Goal: Complete application form

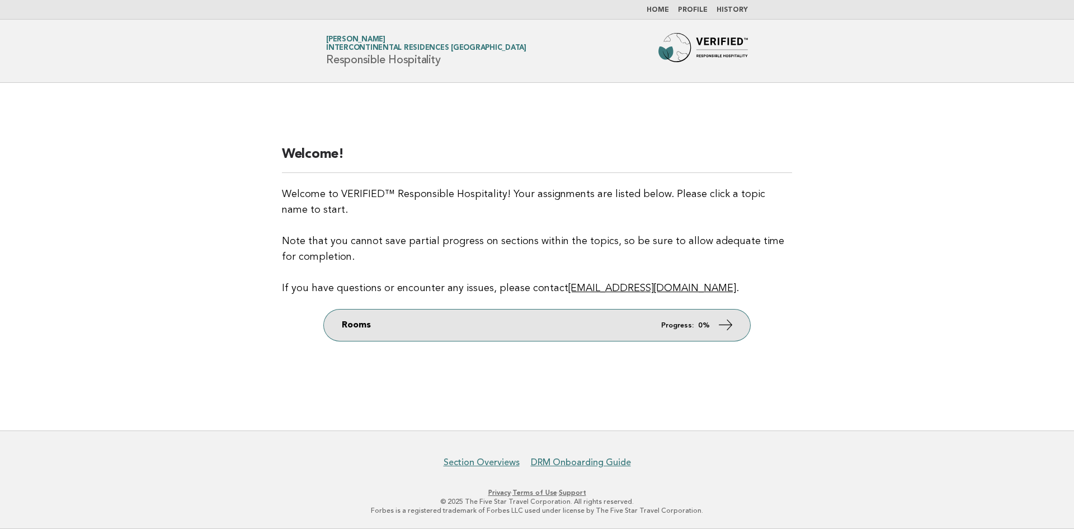
click at [624, 319] on link "Rooms Progress: 0%" at bounding box center [537, 324] width 426 height 31
click at [728, 327] on icon at bounding box center [726, 325] width 16 height 16
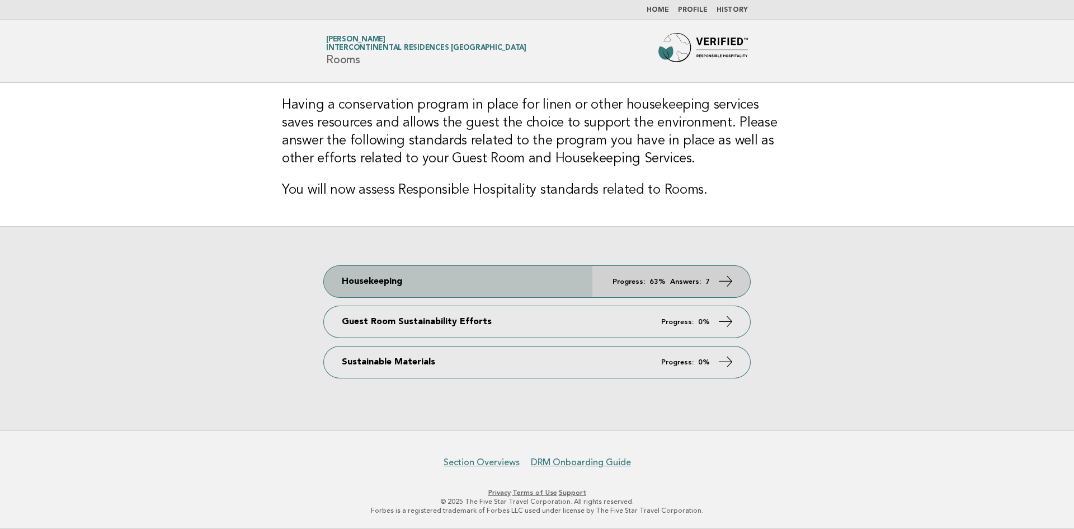
click at [722, 281] on icon at bounding box center [726, 281] width 16 height 16
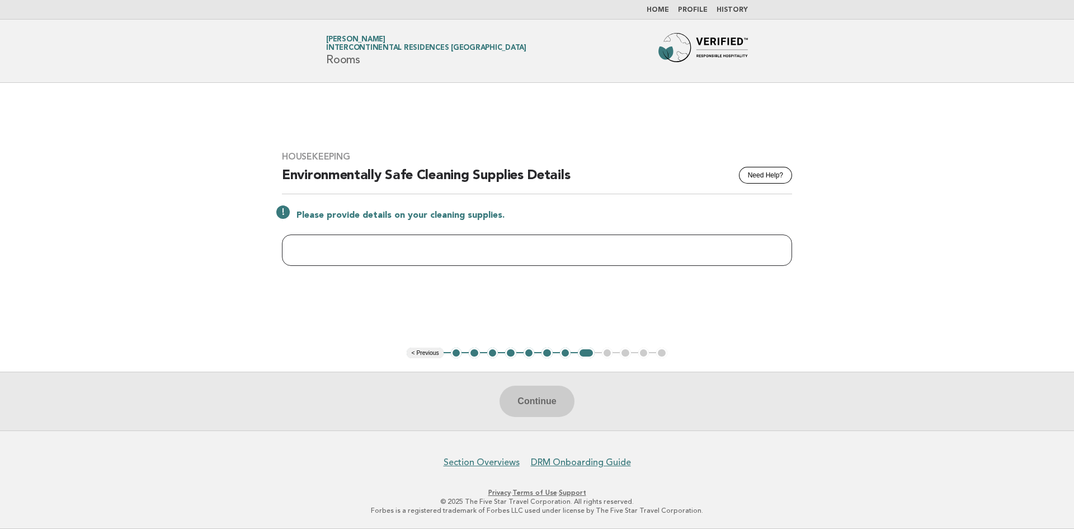
click at [362, 256] on input "text" at bounding box center [537, 249] width 510 height 31
click at [356, 252] on input "text" at bounding box center [537, 249] width 510 height 31
type input "**********"
click at [542, 405] on button "Continue" at bounding box center [537, 400] width 74 height 31
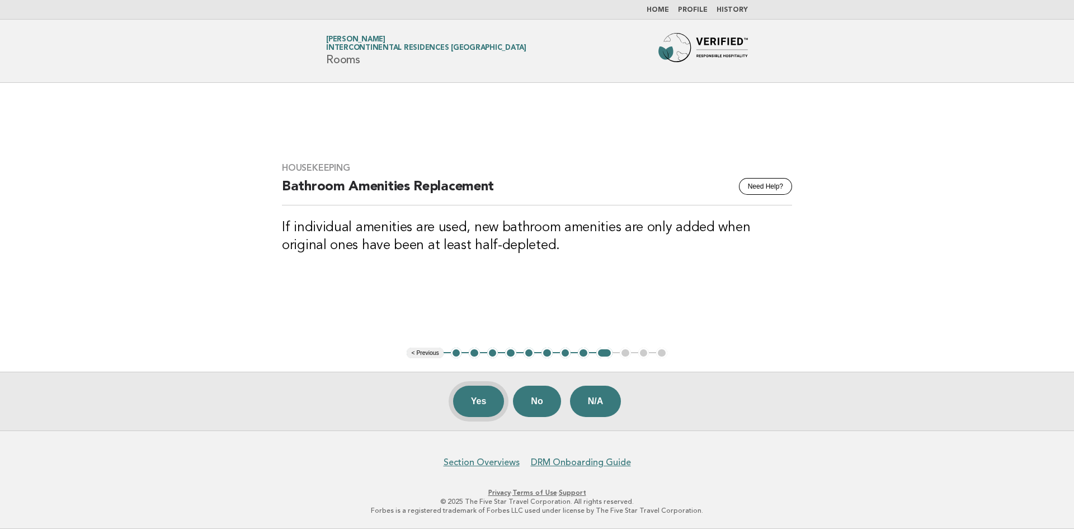
click at [472, 399] on button "Yes" at bounding box center [478, 400] width 51 height 31
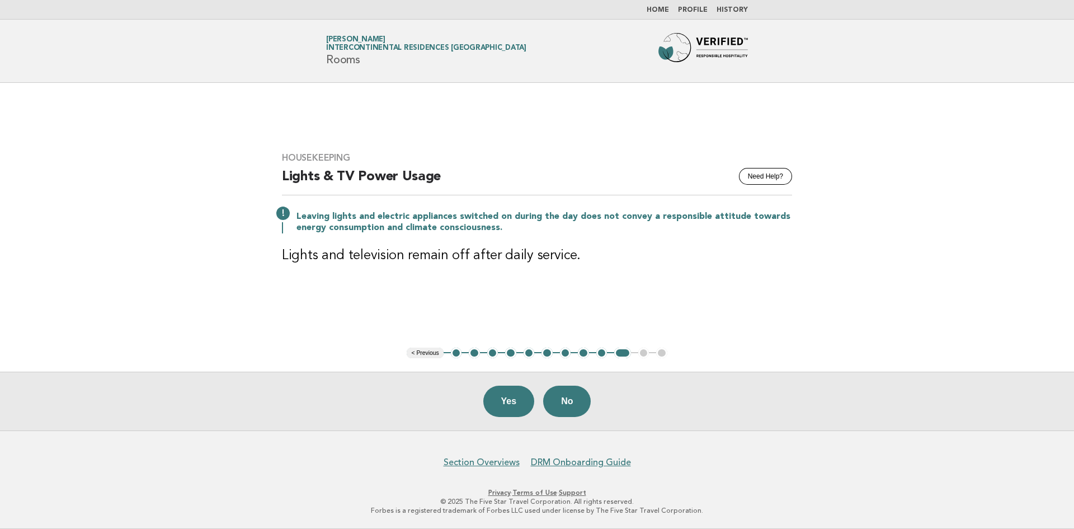
click at [508, 398] on button "Yes" at bounding box center [508, 400] width 51 height 31
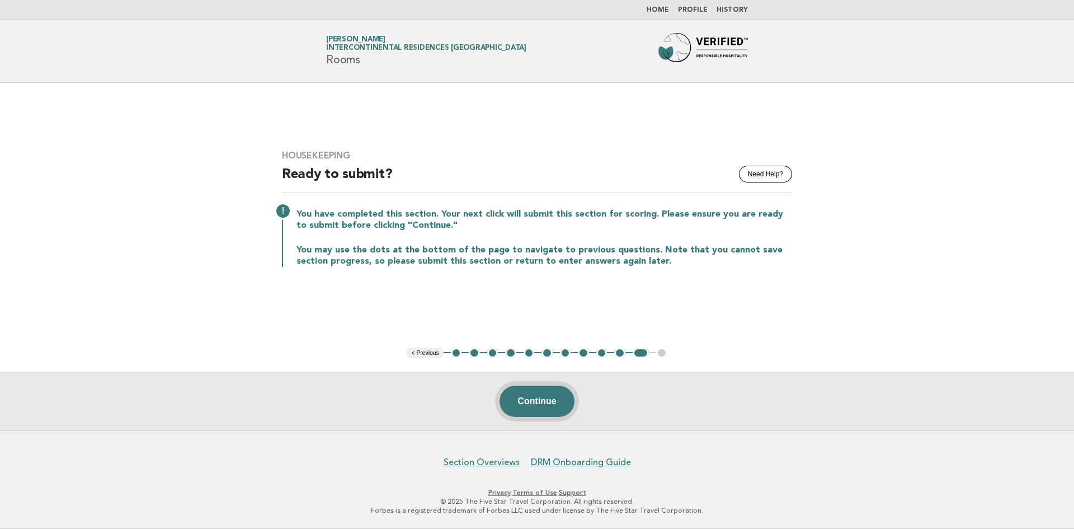
click at [543, 405] on button "Continue" at bounding box center [537, 400] width 74 height 31
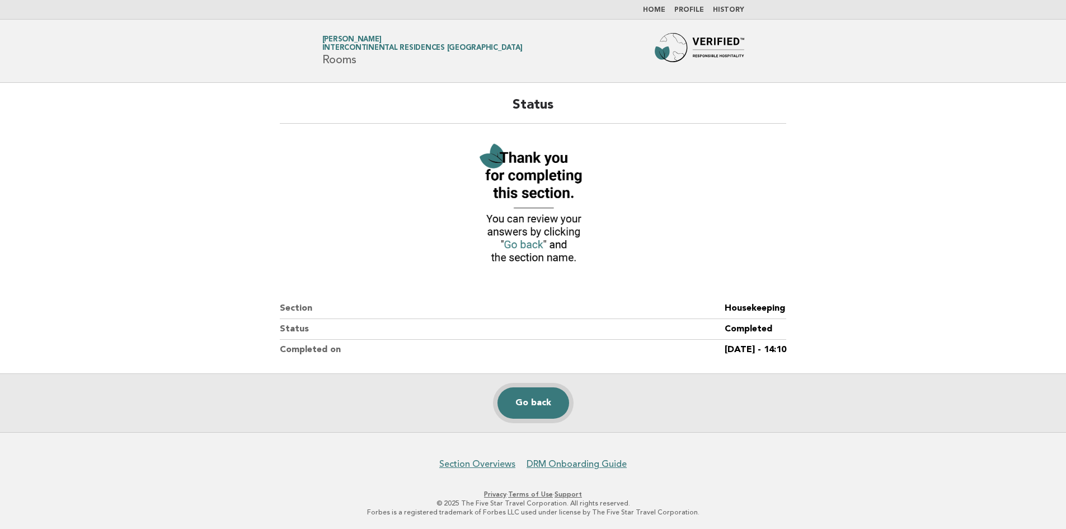
click at [530, 407] on link "Go back" at bounding box center [533, 402] width 72 height 31
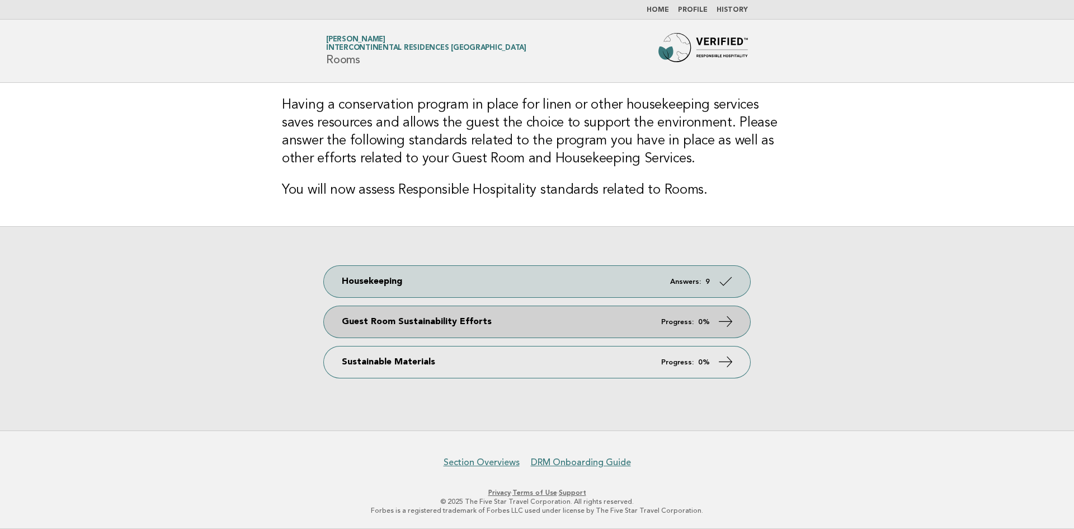
click at [613, 322] on link "Guest Room Sustainability Efforts Progress: 0%" at bounding box center [537, 321] width 426 height 31
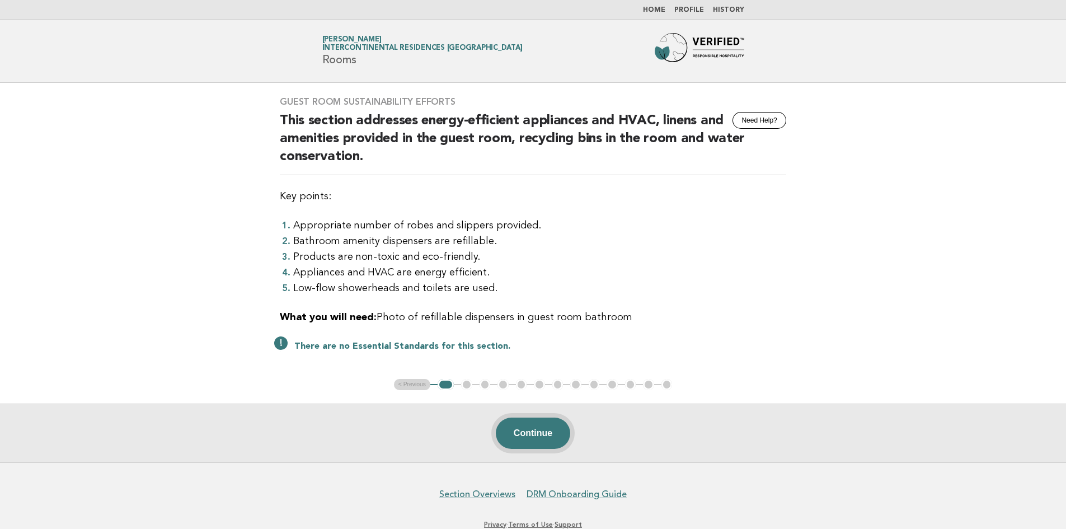
click at [523, 427] on button "Continue" at bounding box center [533, 432] width 74 height 31
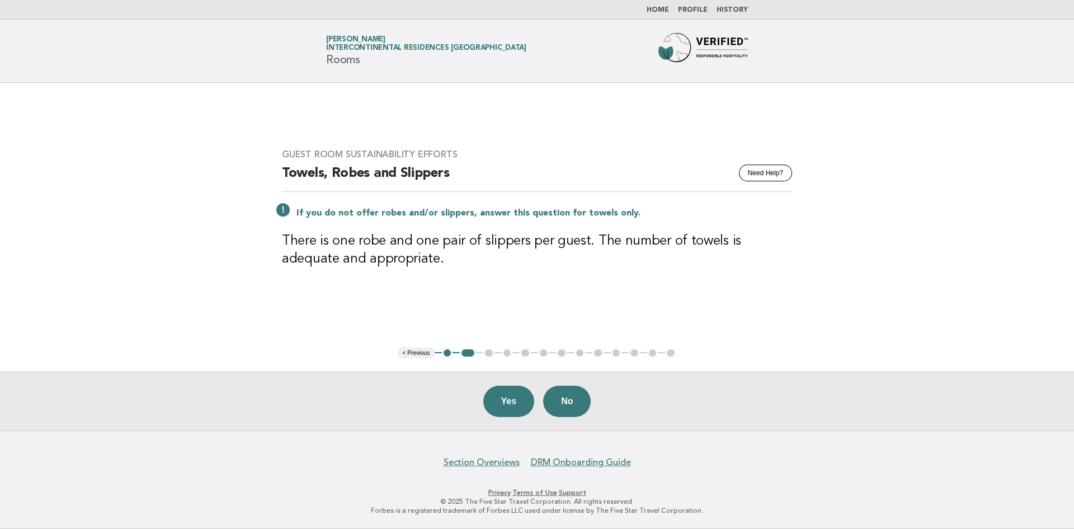
click at [508, 402] on button "Yes" at bounding box center [508, 400] width 51 height 31
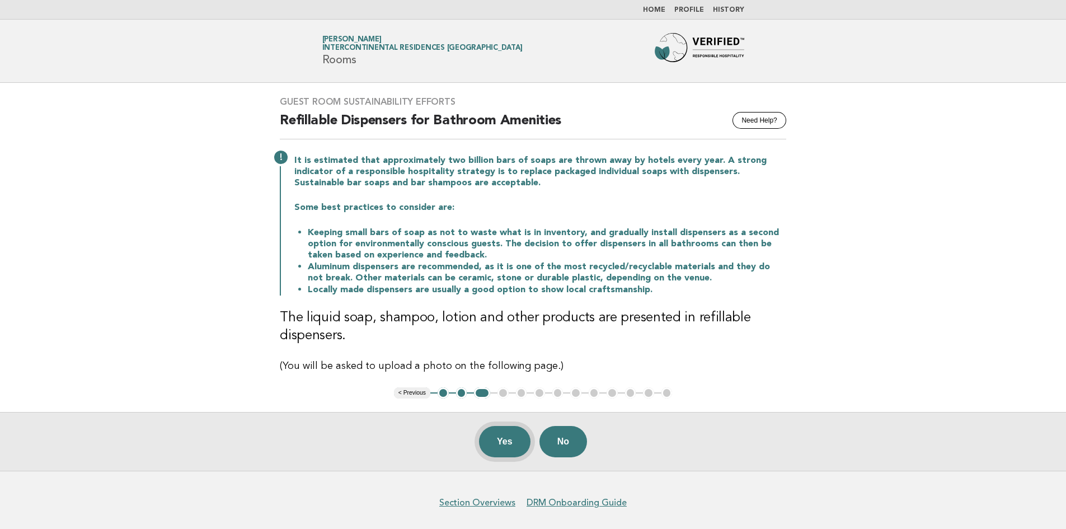
click at [496, 439] on button "Yes" at bounding box center [504, 441] width 51 height 31
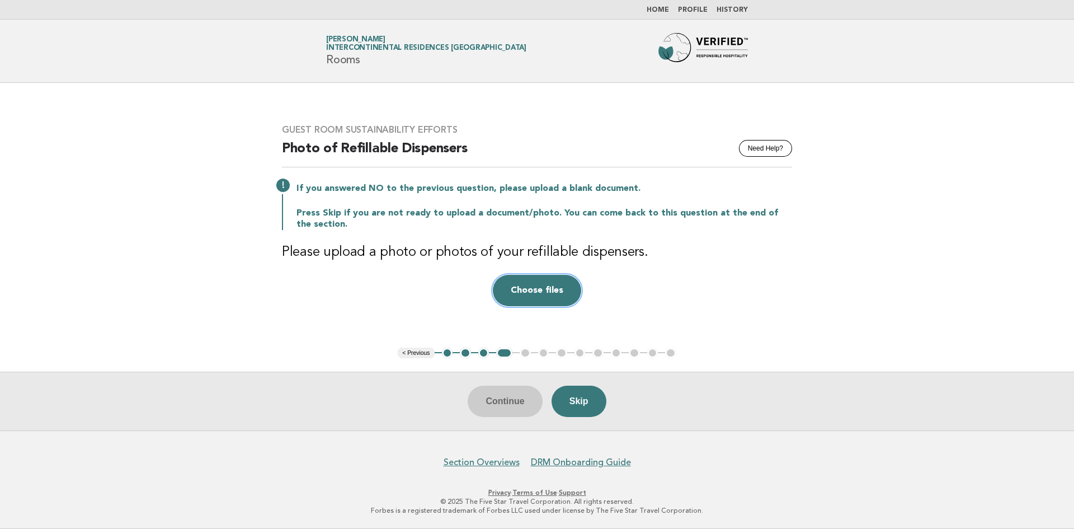
click at [533, 289] on button "Choose files" at bounding box center [537, 290] width 88 height 31
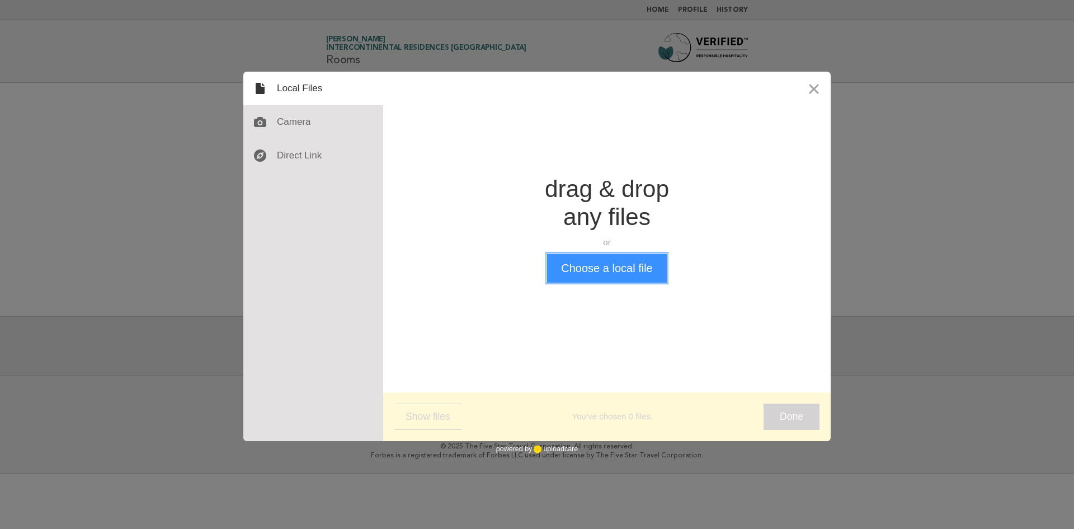
click at [645, 266] on button "Choose a local file" at bounding box center [606, 267] width 119 height 29
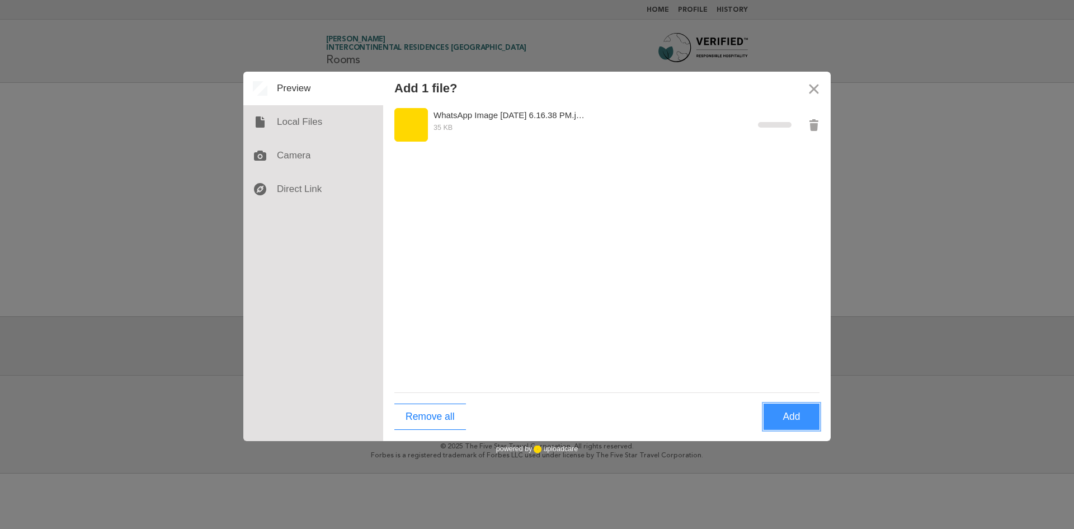
click at [787, 412] on button "Add" at bounding box center [792, 416] width 56 height 26
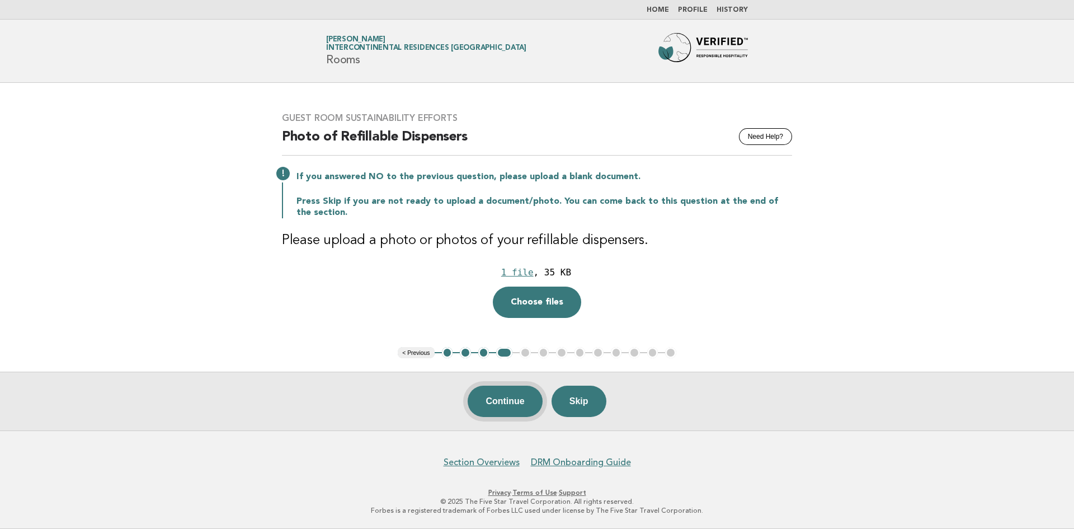
click at [495, 402] on button "Continue" at bounding box center [505, 400] width 74 height 31
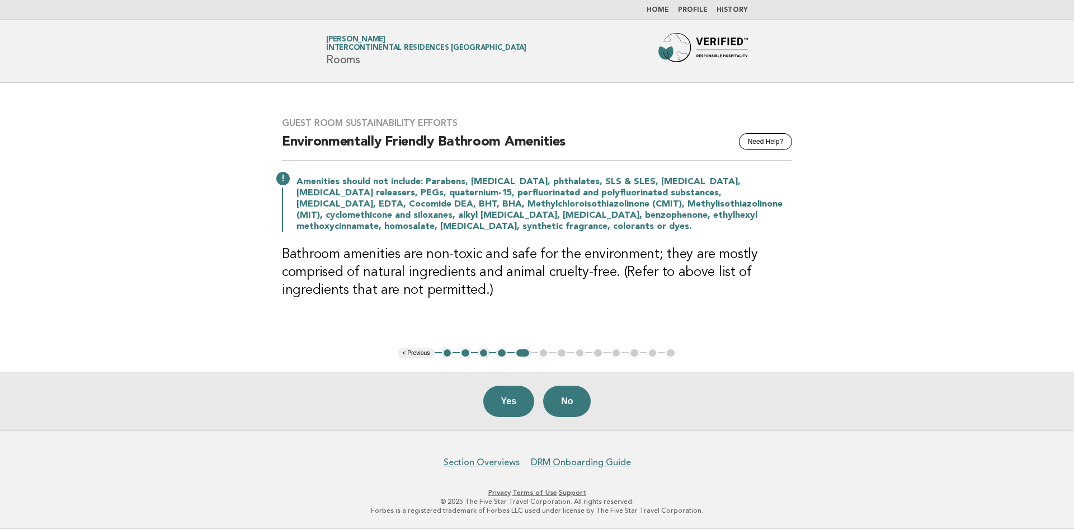
drag, startPoint x: 498, startPoint y: 408, endPoint x: 452, endPoint y: 400, distance: 47.2
click at [498, 408] on button "Yes" at bounding box center [508, 400] width 51 height 31
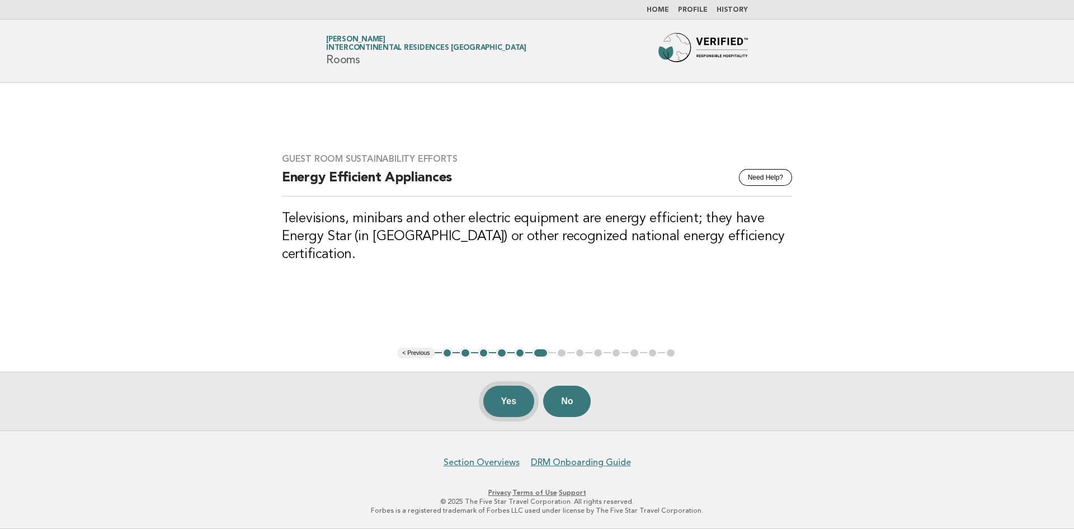
click at [503, 403] on button "Yes" at bounding box center [508, 400] width 51 height 31
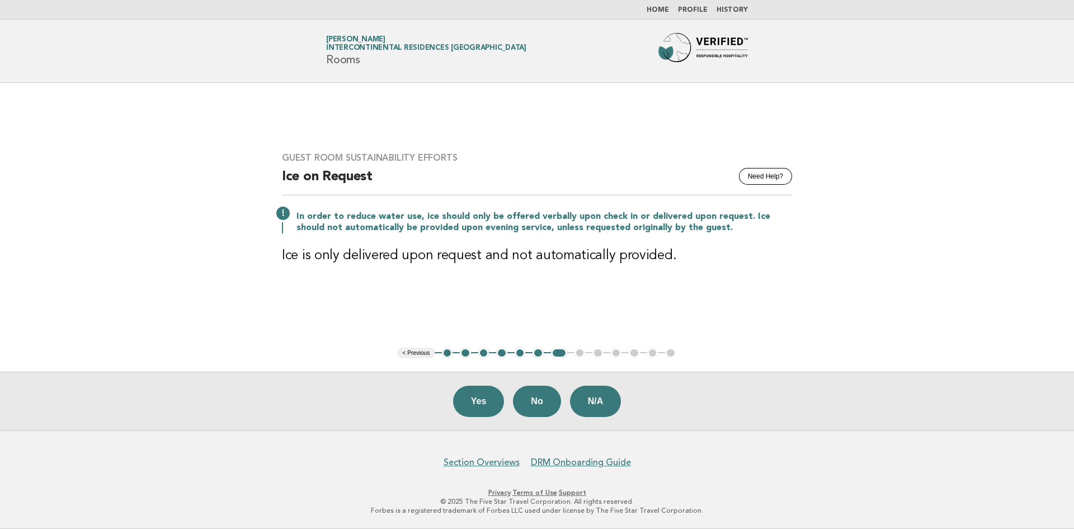
drag, startPoint x: 469, startPoint y: 404, endPoint x: 430, endPoint y: 393, distance: 40.9
click at [469, 403] on button "Yes" at bounding box center [478, 400] width 51 height 31
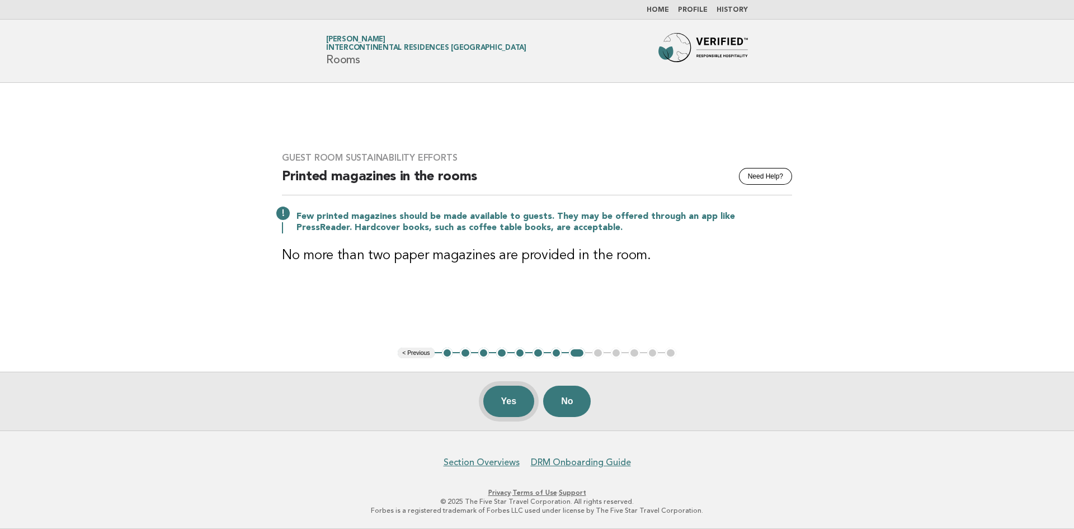
click at [501, 403] on button "Yes" at bounding box center [508, 400] width 51 height 31
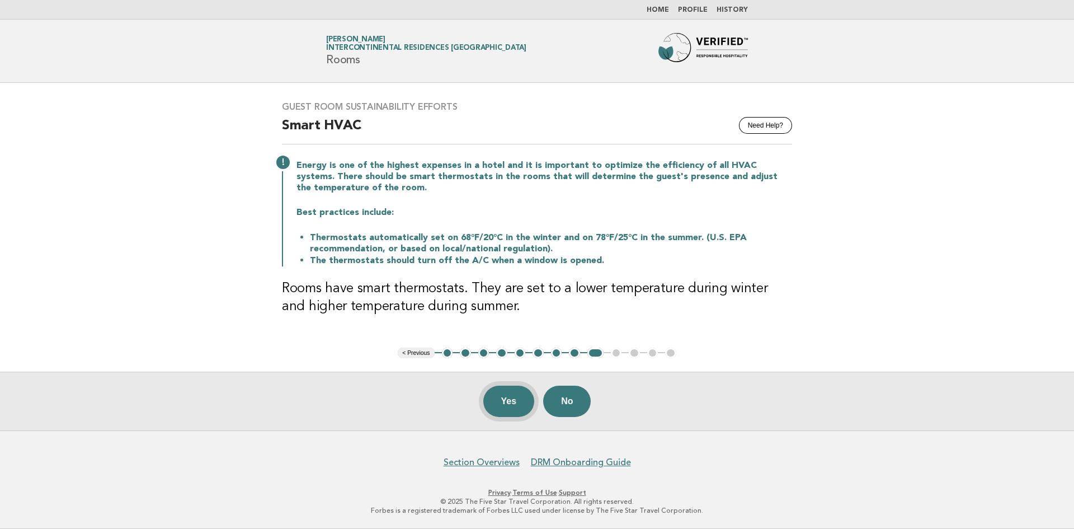
click at [505, 401] on button "Yes" at bounding box center [508, 400] width 51 height 31
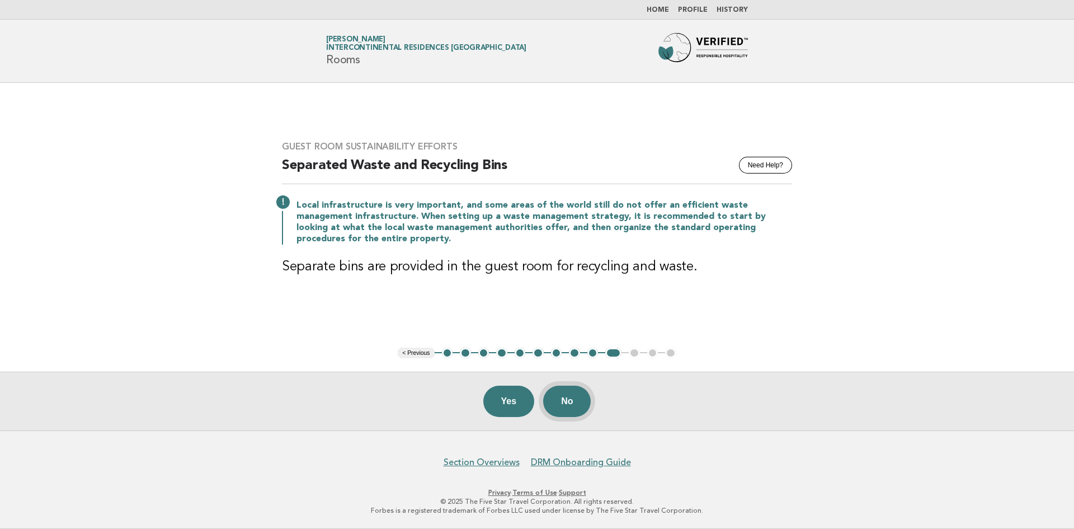
click at [562, 399] on button "No" at bounding box center [567, 400] width 48 height 31
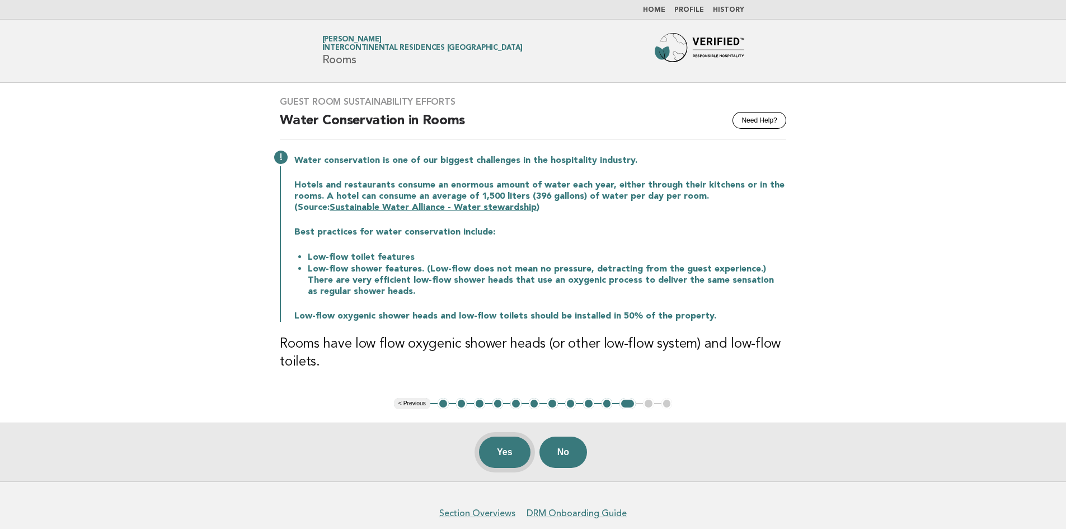
click at [511, 453] on button "Yes" at bounding box center [504, 451] width 51 height 31
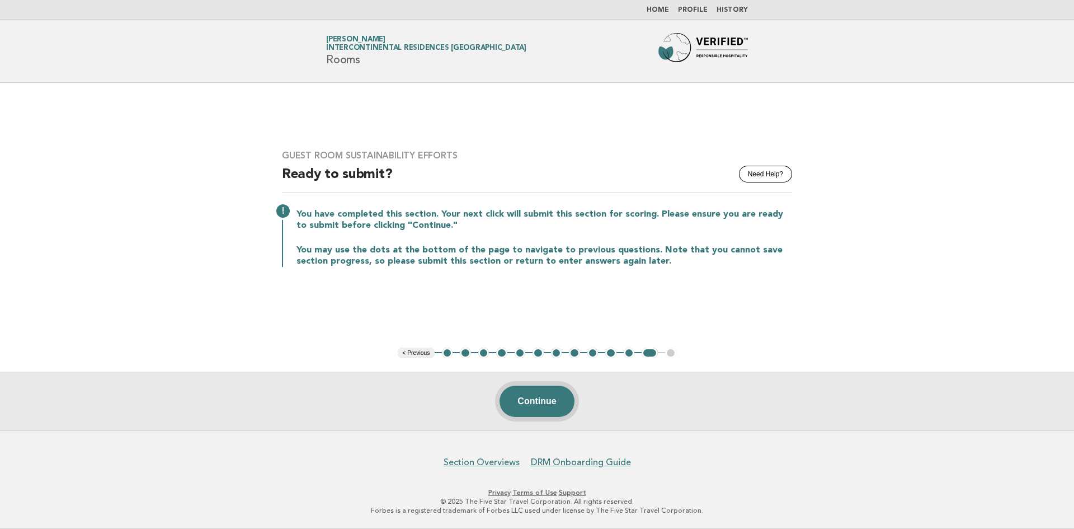
click at [540, 407] on button "Continue" at bounding box center [537, 400] width 74 height 31
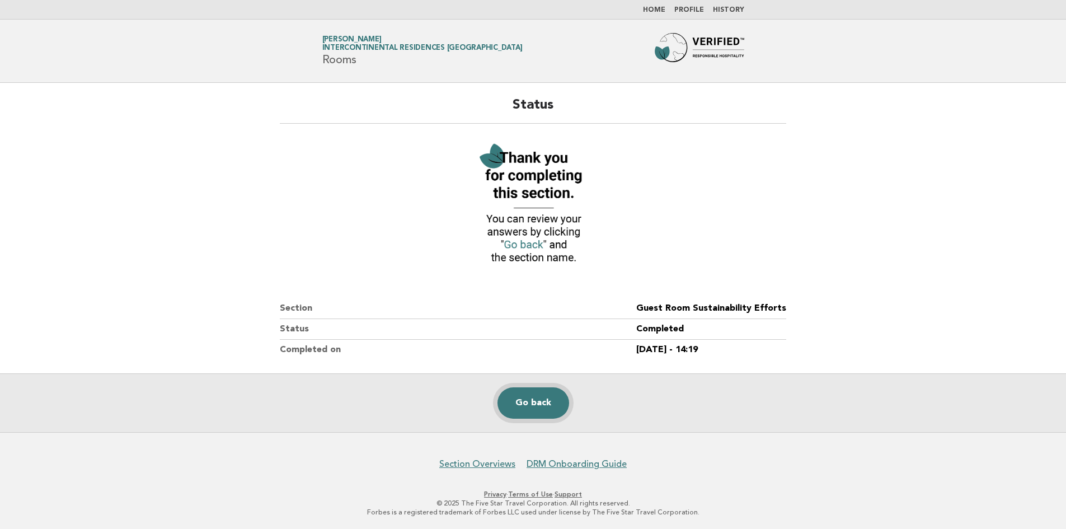
click at [534, 401] on link "Go back" at bounding box center [533, 402] width 72 height 31
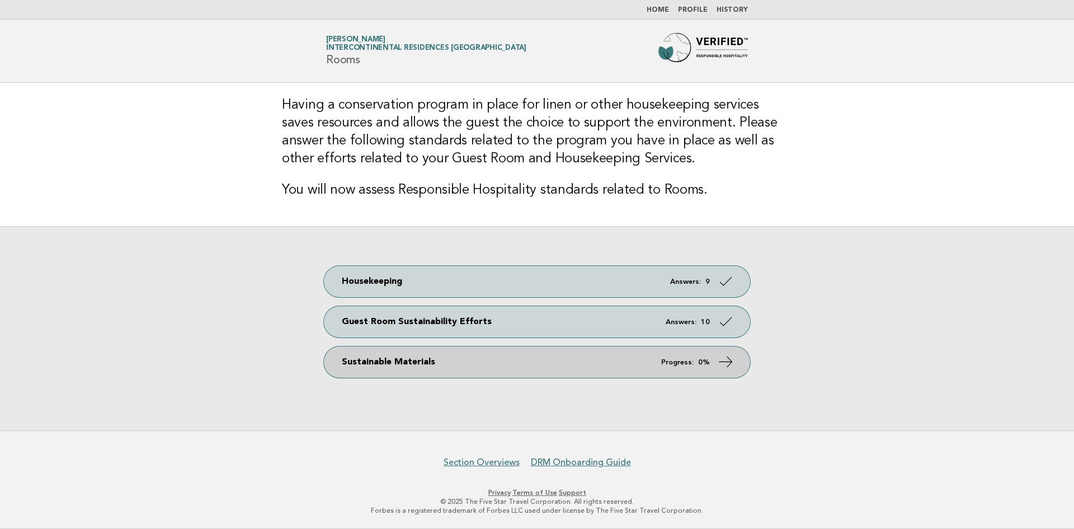
click at [468, 363] on link "Sustainable Materials Progress: 0%" at bounding box center [537, 361] width 426 height 31
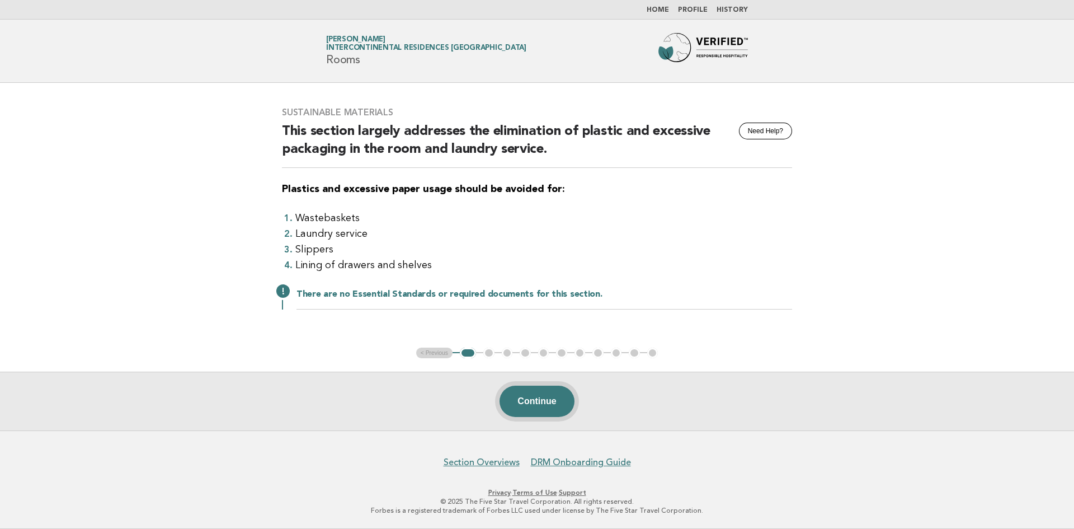
click at [539, 401] on button "Continue" at bounding box center [537, 400] width 74 height 31
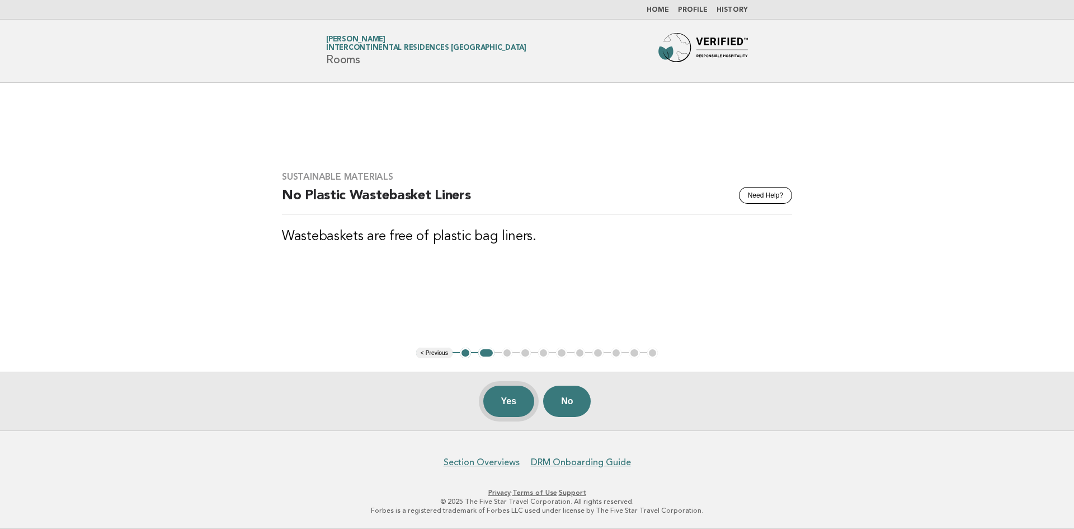
click at [513, 405] on button "Yes" at bounding box center [508, 400] width 51 height 31
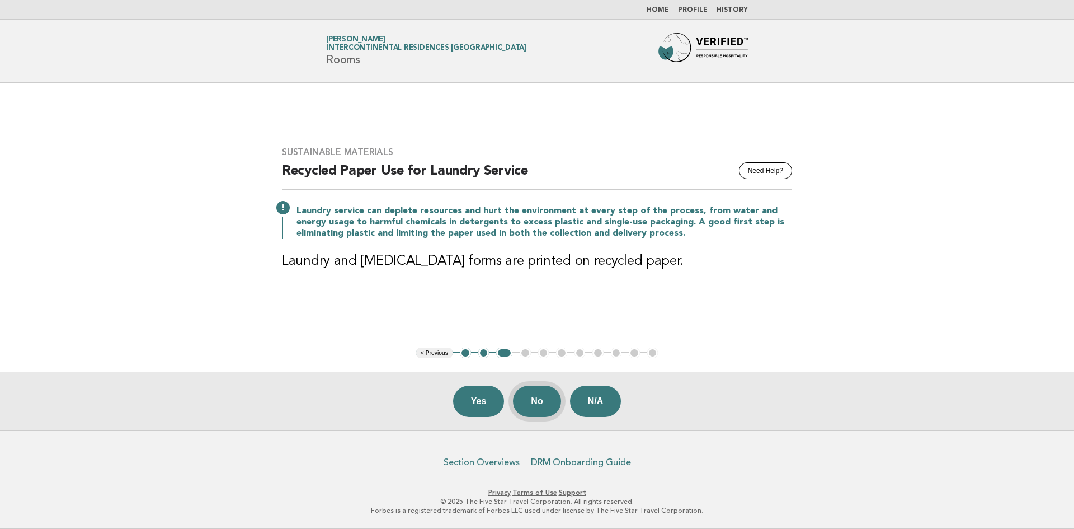
click at [541, 397] on button "No" at bounding box center [537, 400] width 48 height 31
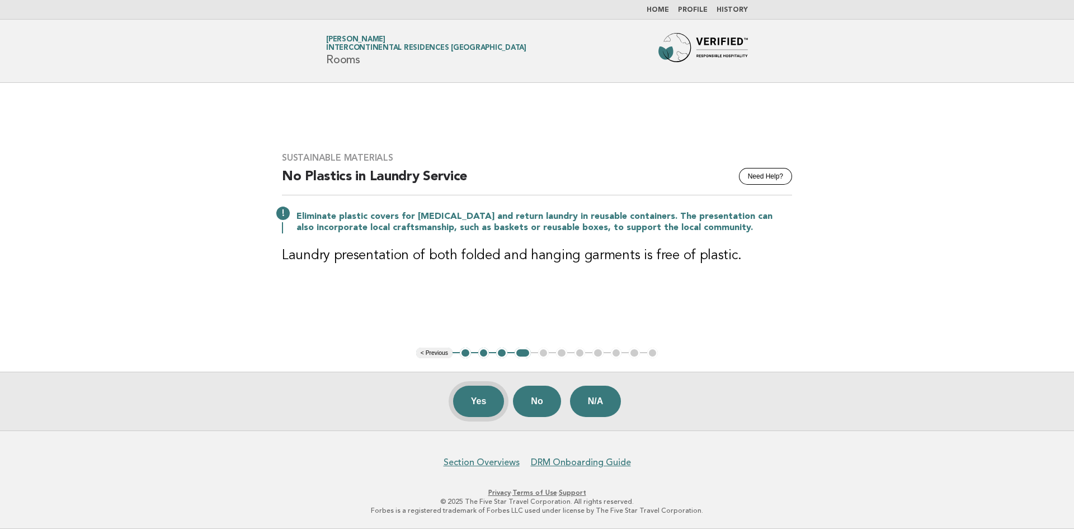
click at [473, 401] on button "Yes" at bounding box center [478, 400] width 51 height 31
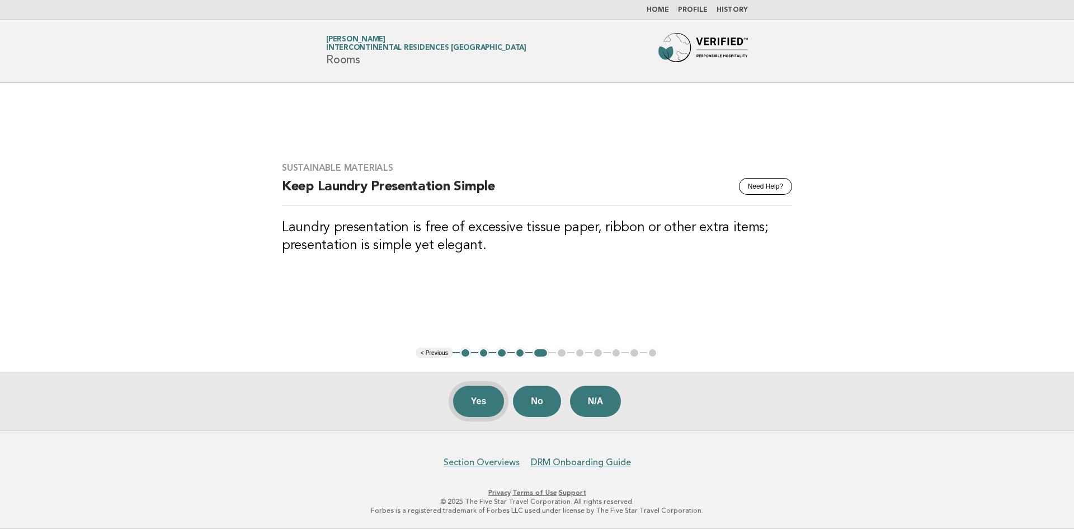
click at [474, 403] on button "Yes" at bounding box center [478, 400] width 51 height 31
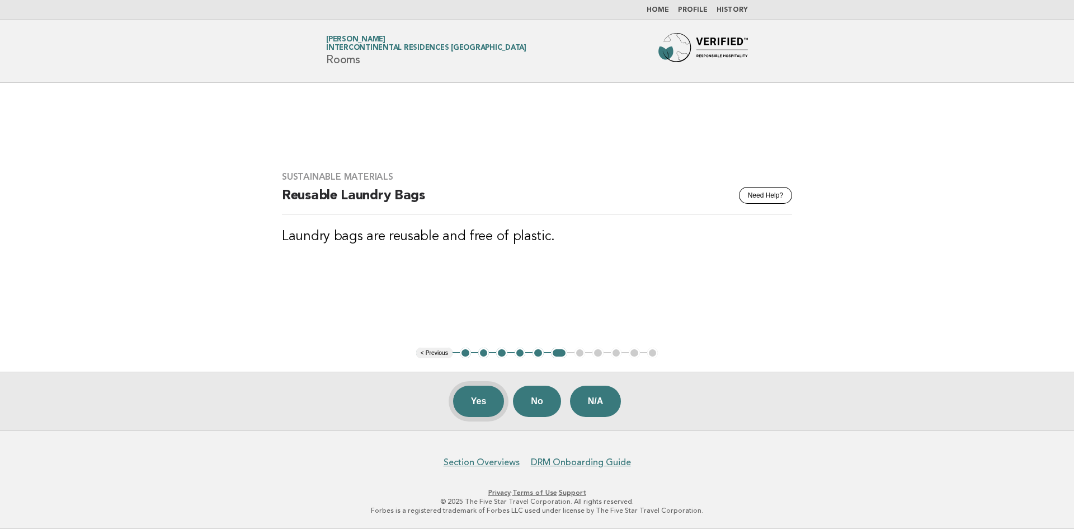
click at [473, 401] on button "Yes" at bounding box center [478, 400] width 51 height 31
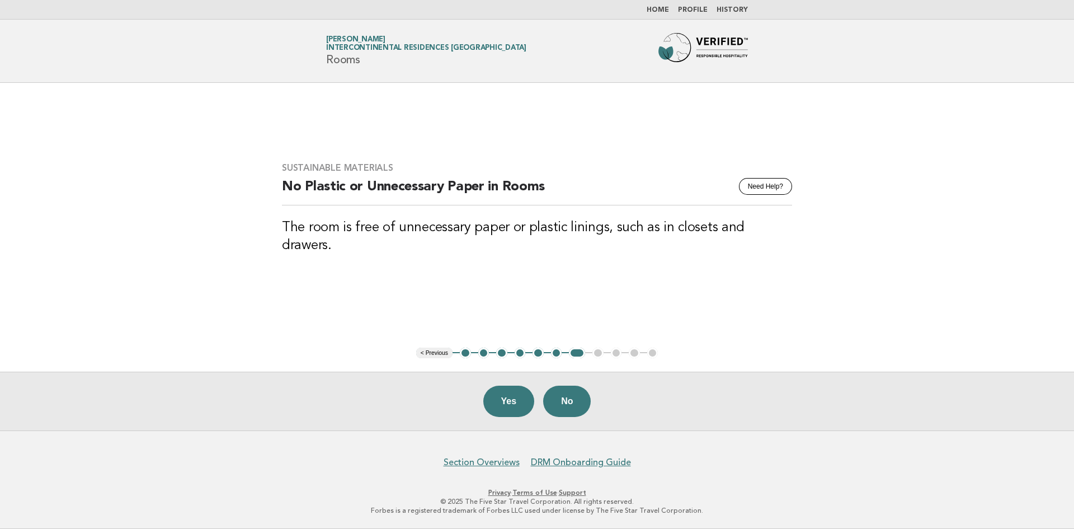
drag, startPoint x: 502, startPoint y: 401, endPoint x: 473, endPoint y: 383, distance: 34.6
click at [503, 401] on button "Yes" at bounding box center [508, 400] width 51 height 31
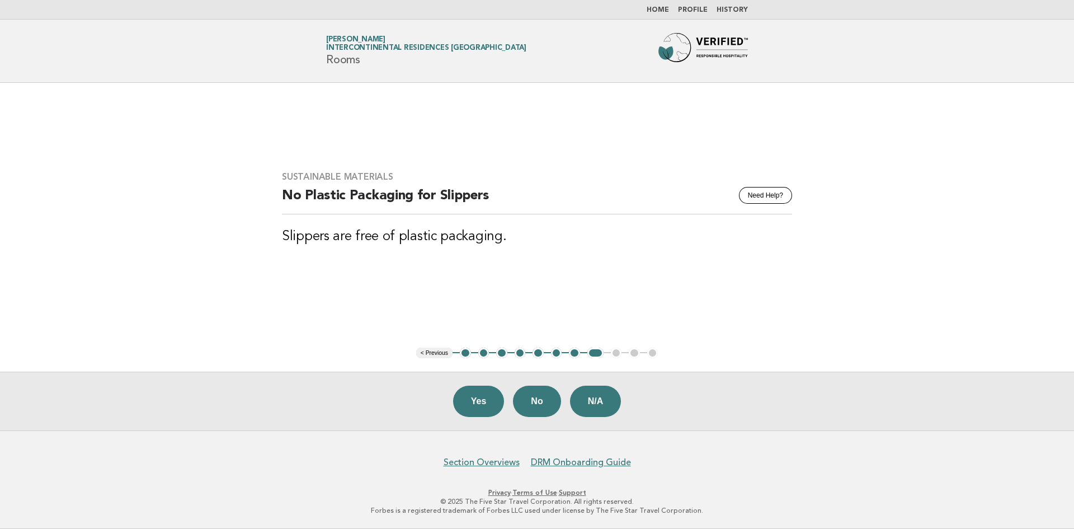
drag, startPoint x: 476, startPoint y: 406, endPoint x: 475, endPoint y: 400, distance: 6.3
click at [476, 405] on button "Yes" at bounding box center [478, 400] width 51 height 31
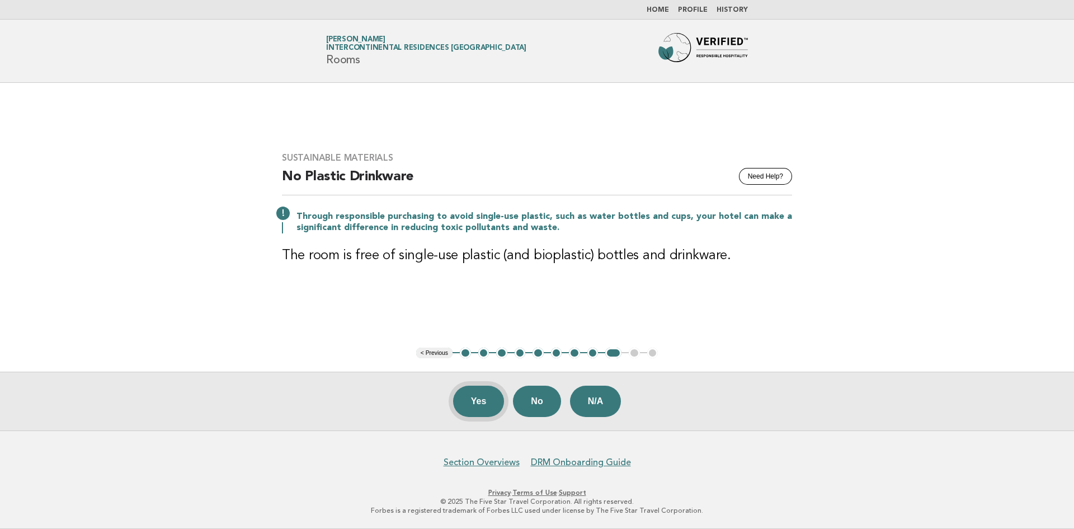
click at [478, 402] on button "Yes" at bounding box center [478, 400] width 51 height 31
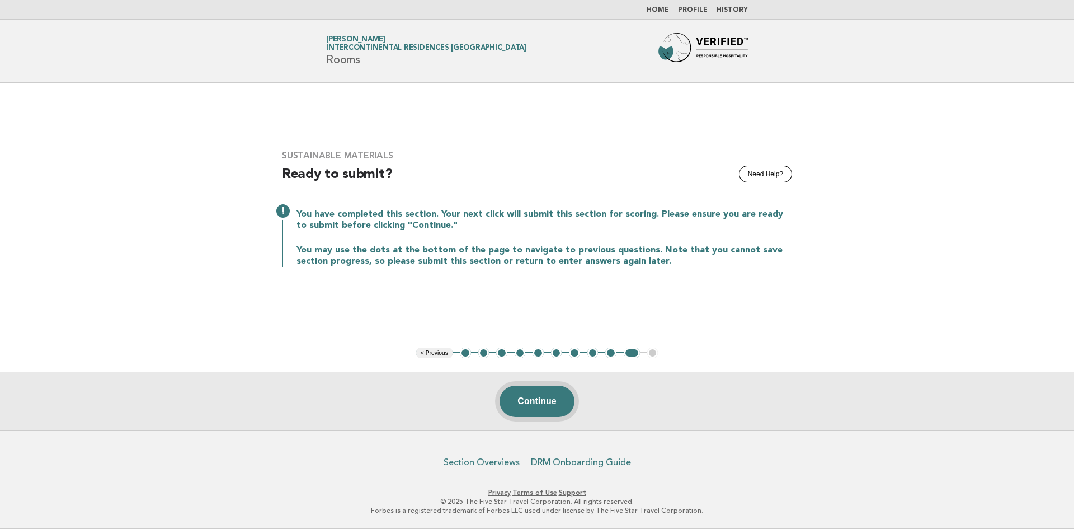
click at [540, 404] on button "Continue" at bounding box center [537, 400] width 74 height 31
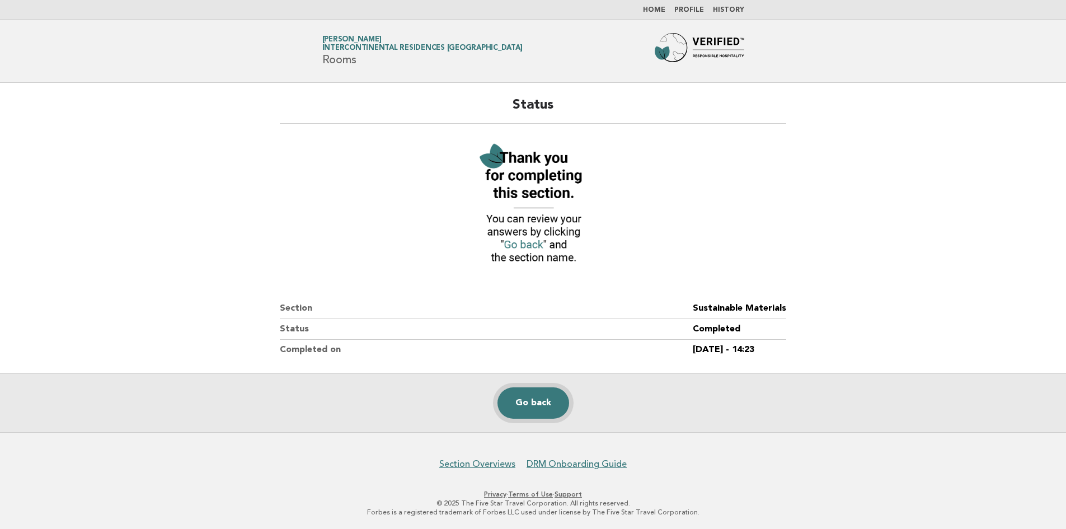
click at [533, 398] on link "Go back" at bounding box center [533, 402] width 72 height 31
